Goal: Entertainment & Leisure: Consume media (video, audio)

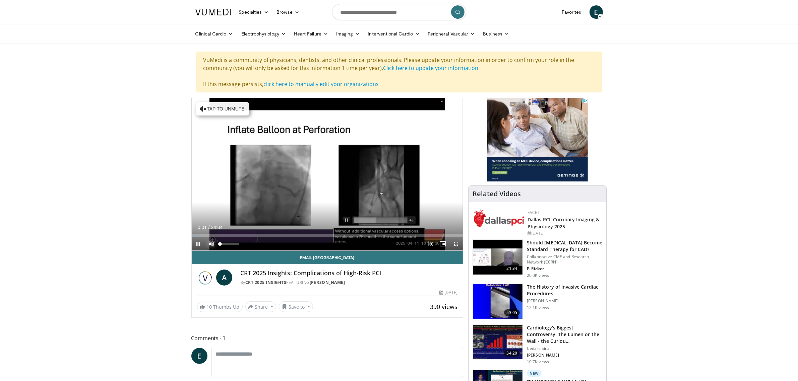
click at [210, 244] on span "Video Player" at bounding box center [211, 243] width 13 height 13
click at [453, 243] on span "Video Player" at bounding box center [455, 243] width 13 height 13
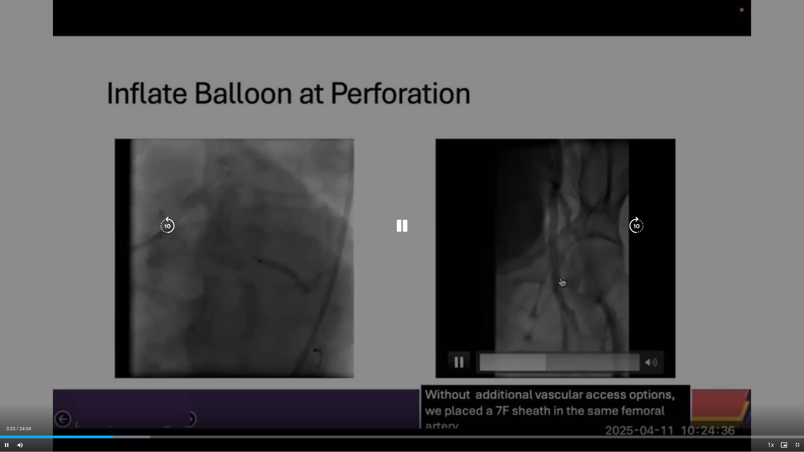
click at [480, 299] on div "10 seconds Tap to unmute" at bounding box center [402, 226] width 804 height 452
click at [164, 260] on div "10 seconds Tap to unmute" at bounding box center [402, 226] width 804 height 452
click at [399, 222] on icon "Video Player" at bounding box center [402, 226] width 19 height 19
click at [441, 269] on div "10 seconds Tap to unmute" at bounding box center [402, 226] width 804 height 452
drag, startPoint x: 401, startPoint y: 229, endPoint x: 394, endPoint y: 229, distance: 7.1
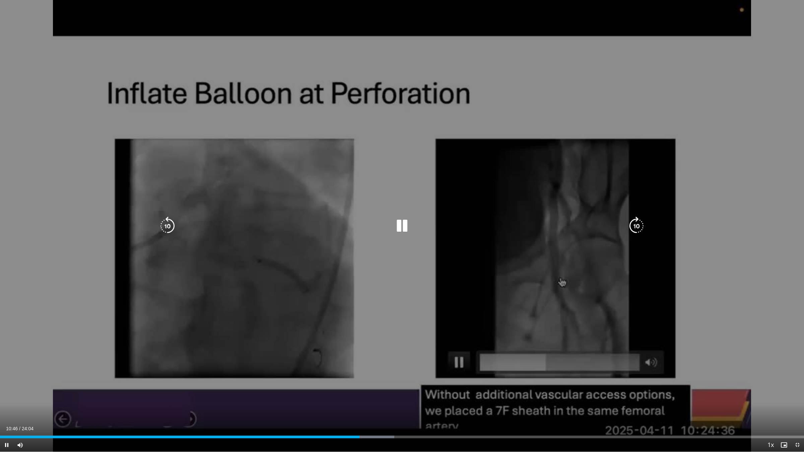
click at [394, 229] on icon "Video Player" at bounding box center [402, 226] width 19 height 19
click at [404, 225] on icon "Video Player" at bounding box center [402, 226] width 19 height 19
click at [564, 381] on div "Current Time 17:23 / Duration 24:04 Pause Skip Backward Skip Forward Mute 58% L…" at bounding box center [402, 445] width 804 height 13
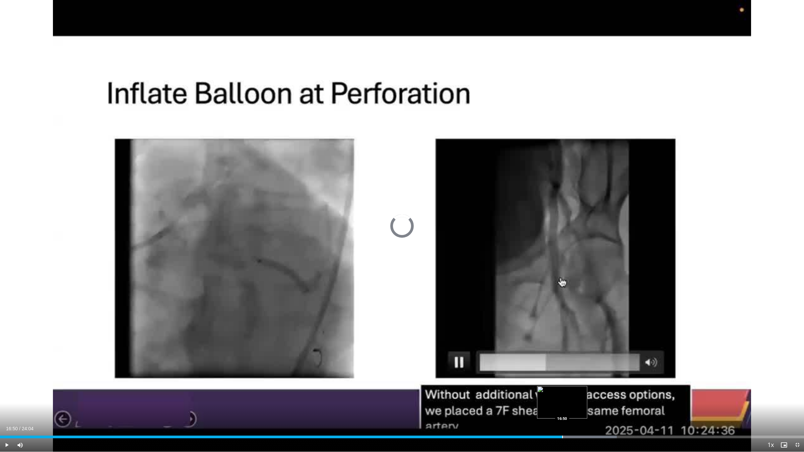
click at [562, 381] on div "Progress Bar" at bounding box center [562, 437] width 1 height 3
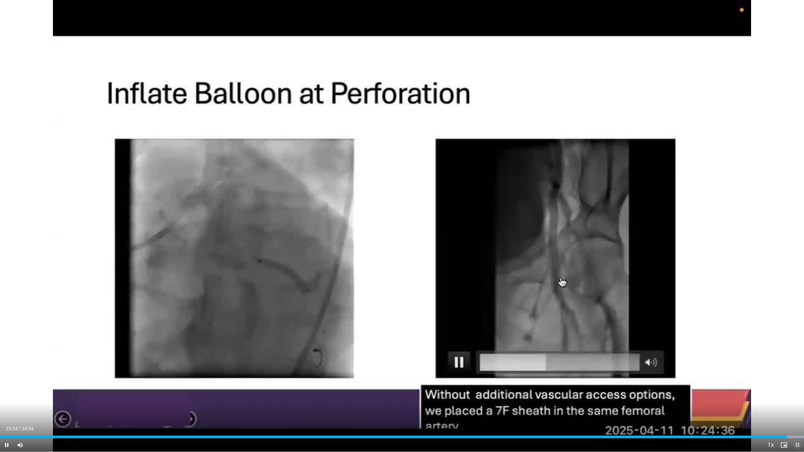
click at [794, 381] on span "Video Player" at bounding box center [797, 445] width 13 height 13
